Goal: Navigation & Orientation: Find specific page/section

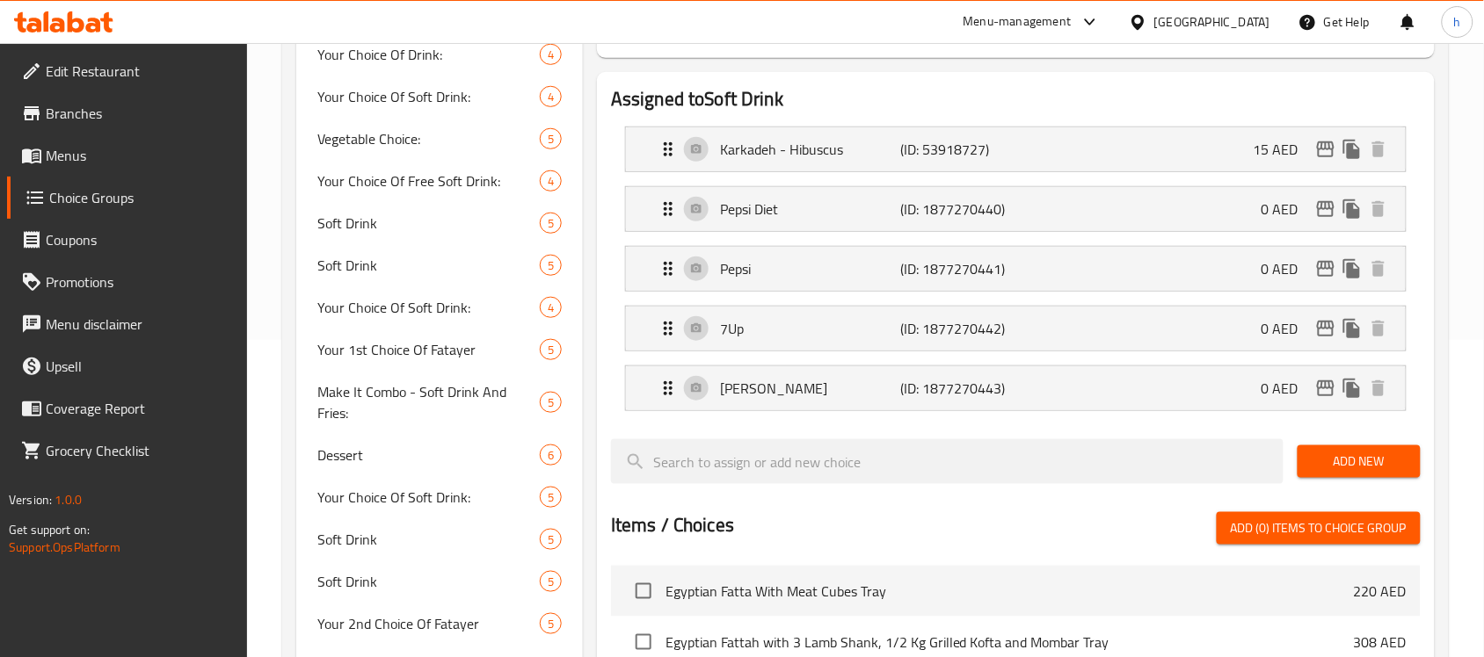
scroll to position [317, 0]
click at [1167, 19] on div "[GEOGRAPHIC_DATA]" at bounding box center [1212, 21] width 116 height 19
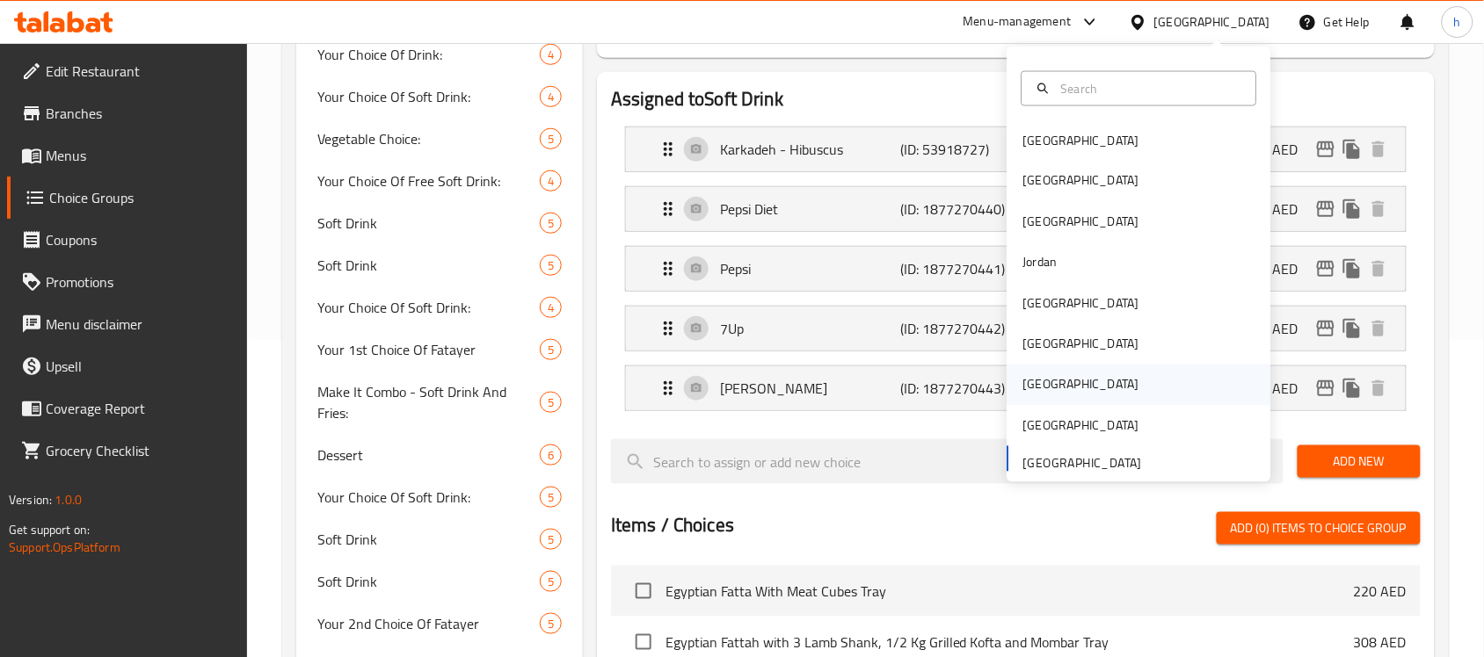
click at [1024, 375] on div "[GEOGRAPHIC_DATA]" at bounding box center [1081, 384] width 116 height 19
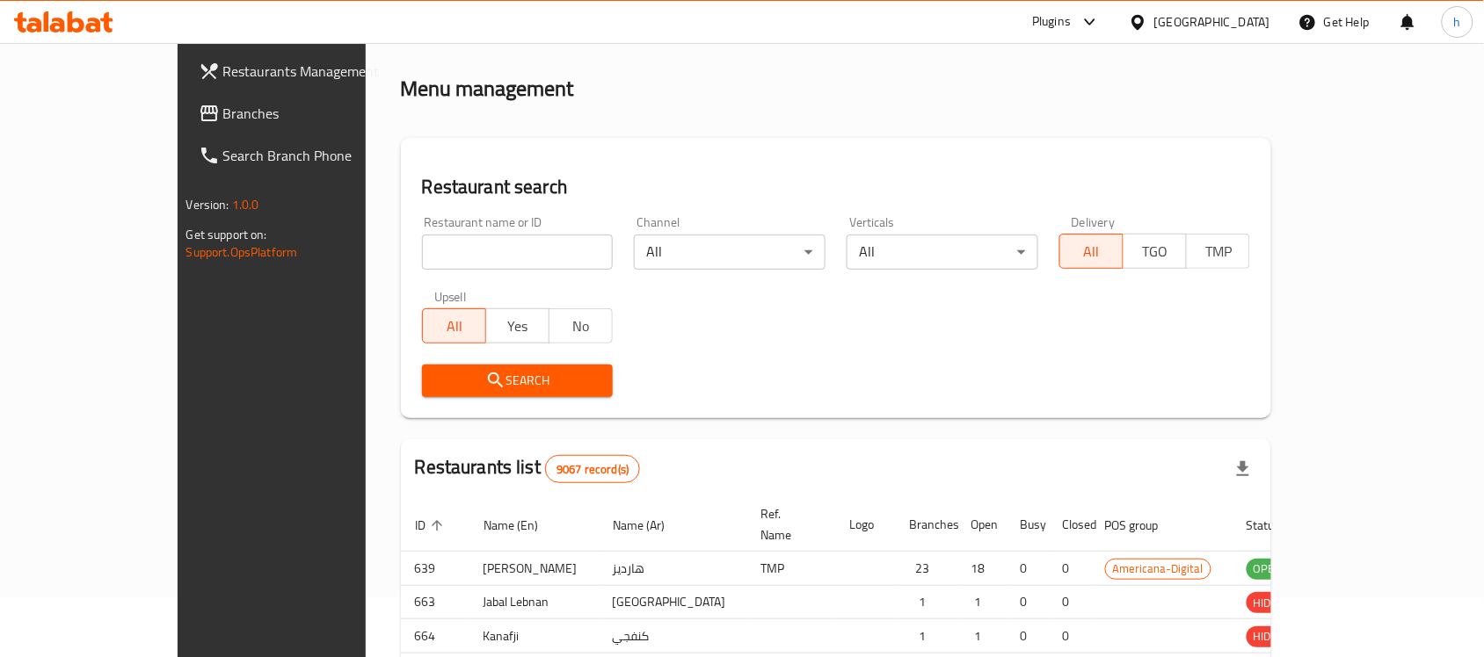
scroll to position [317, 0]
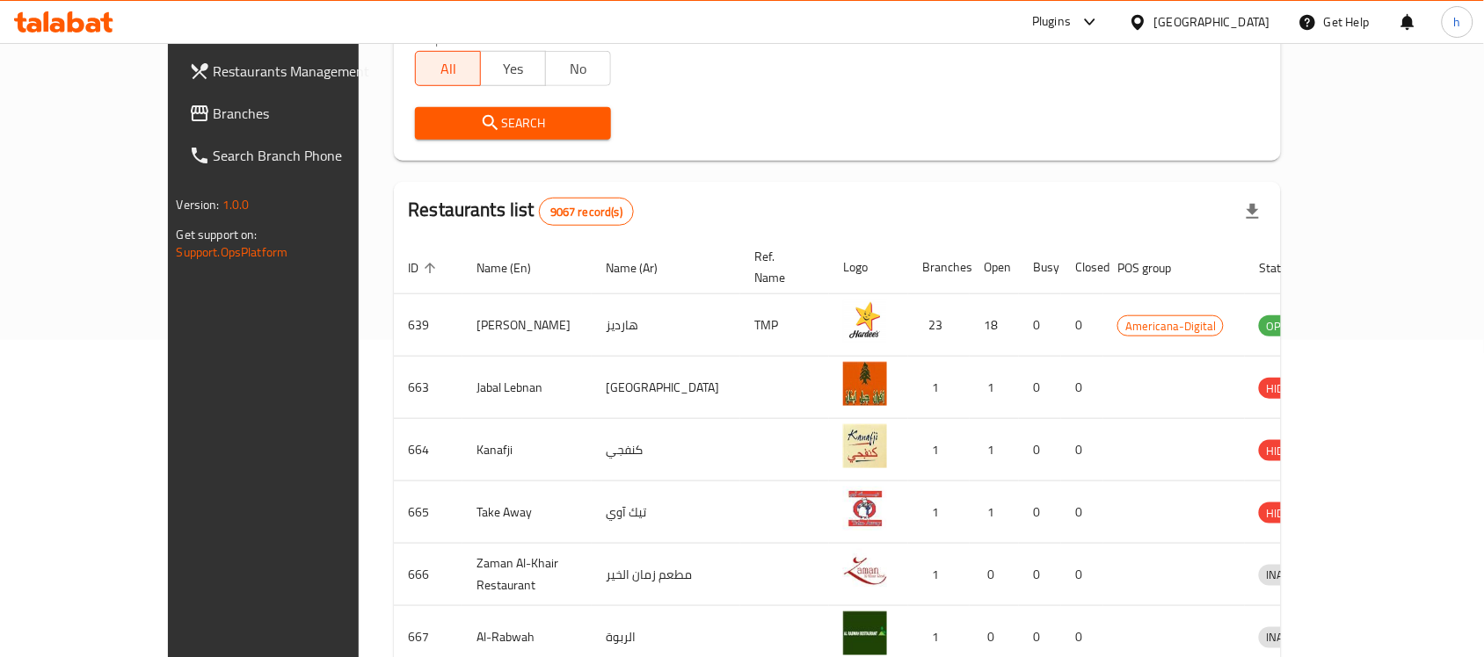
click at [214, 106] on span "Branches" at bounding box center [308, 113] width 188 height 21
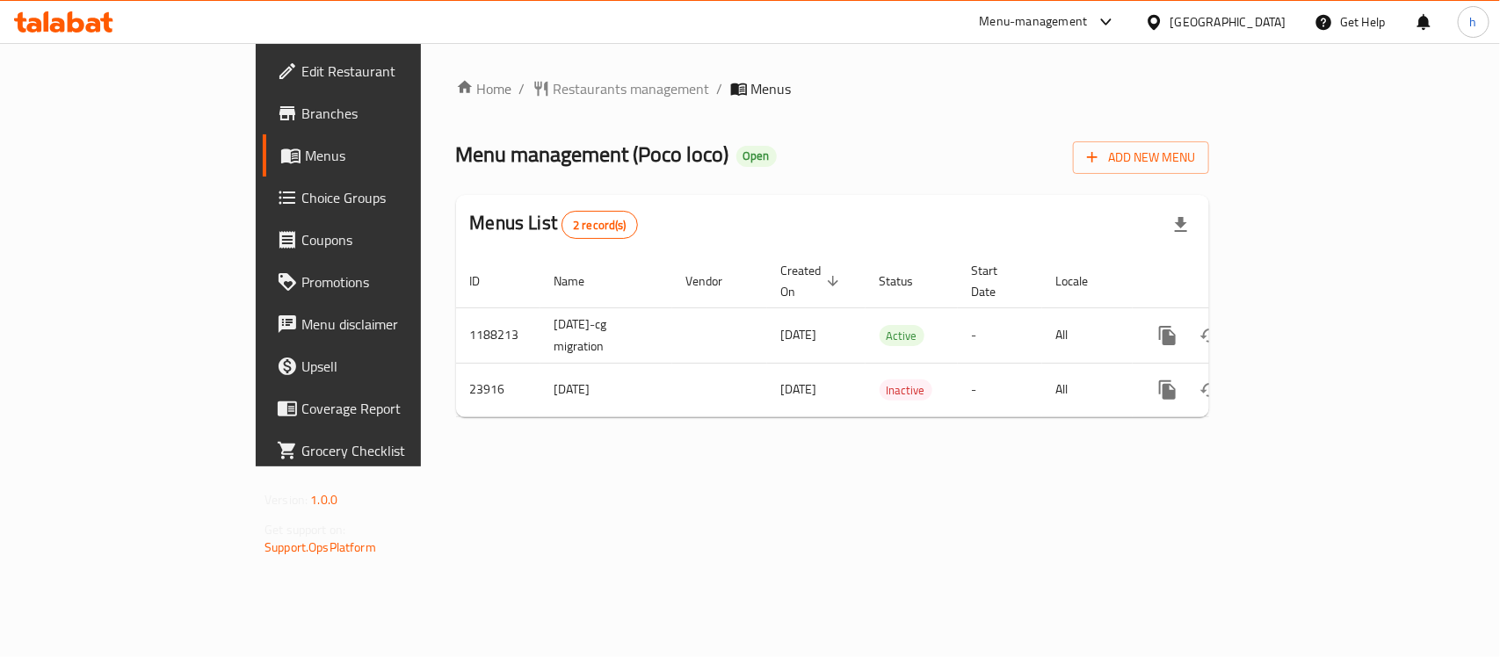
click at [819, 195] on div "Menus List 2 record(s)" at bounding box center [832, 225] width 753 height 60
click at [719, 467] on div "Home / Restaurants management / Menus Menu management ( Poco loco ) Open Add Ne…" at bounding box center [833, 255] width 824 height 424
